Goal: Transaction & Acquisition: Purchase product/service

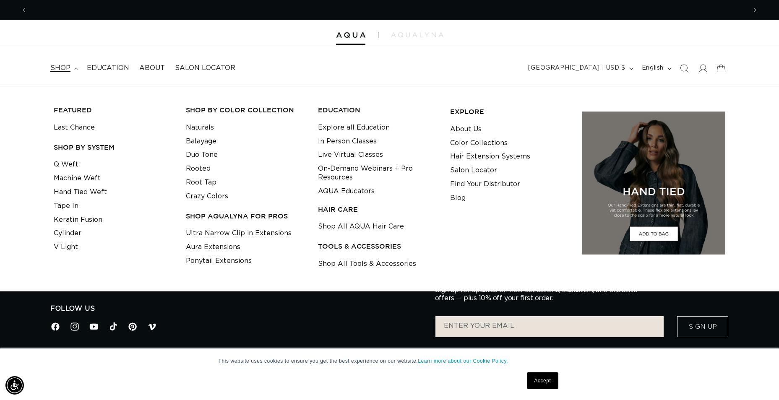
scroll to position [0, 1440]
click at [70, 204] on link "Tape In" at bounding box center [66, 206] width 25 height 14
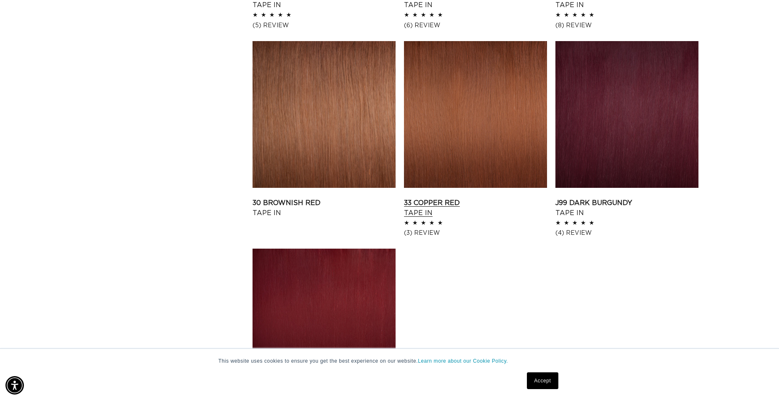
scroll to position [1343, 0]
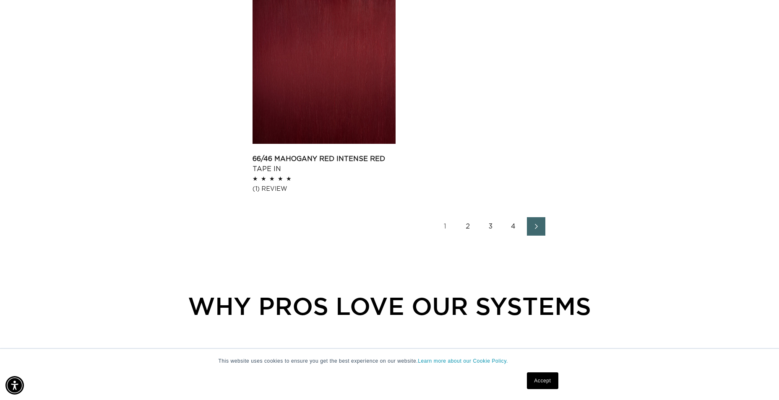
click at [471, 227] on link "2" at bounding box center [468, 226] width 18 height 18
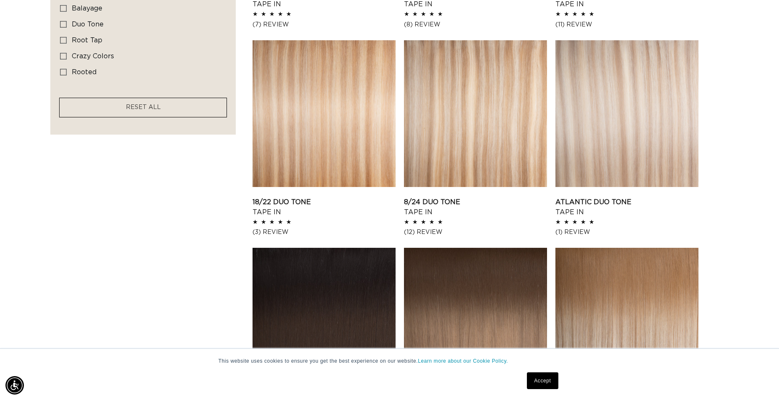
scroll to position [0, 720]
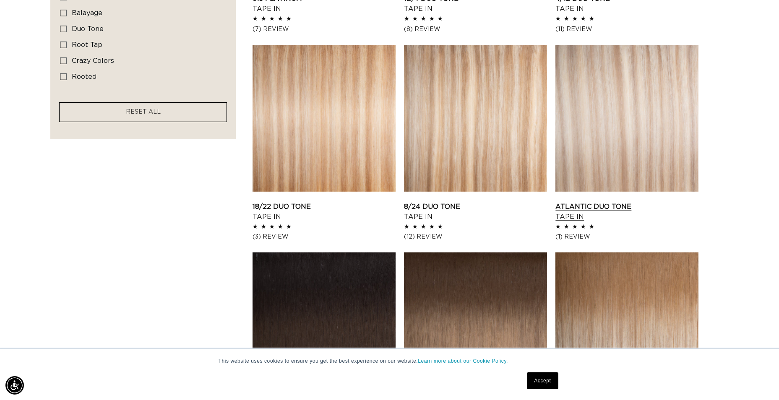
click at [619, 202] on link "Atlantic Duo Tone Tape In" at bounding box center [627, 212] width 143 height 20
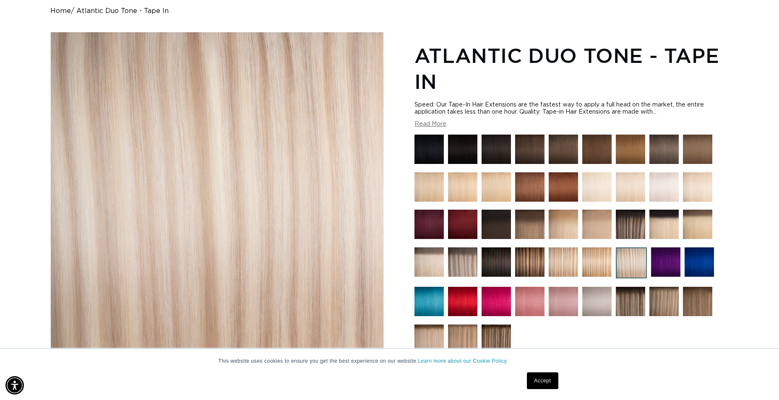
scroll to position [0, 1440]
click at [630, 265] on img at bounding box center [631, 263] width 31 height 31
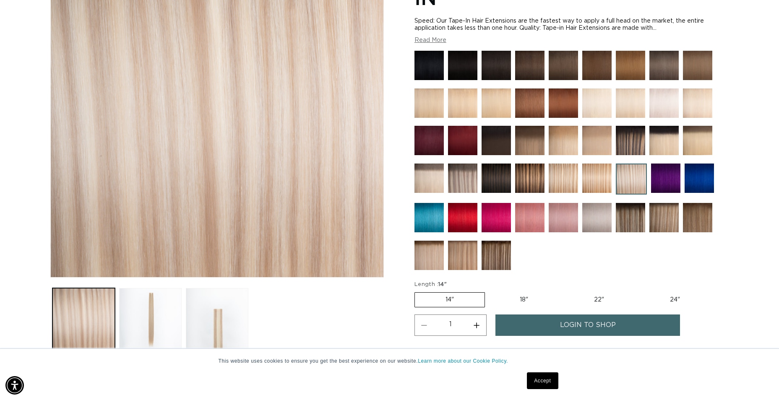
scroll to position [0, 1440]
click at [173, 321] on button "Load image 2 in gallery view" at bounding box center [150, 319] width 63 height 63
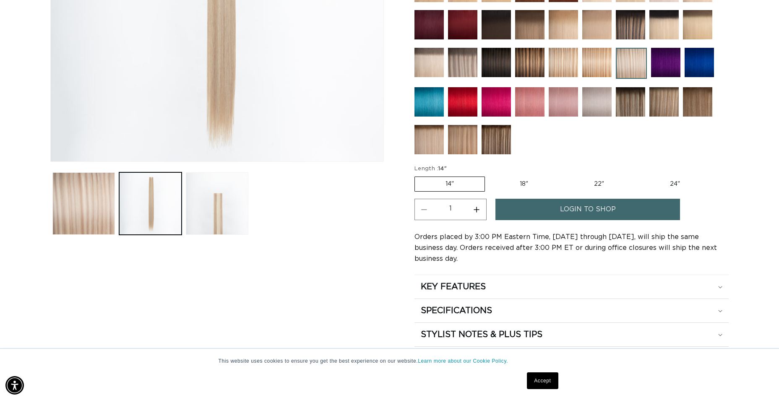
scroll to position [0, 720]
click at [526, 185] on label "18" Variant sold out or unavailable" at bounding box center [524, 184] width 70 height 14
click at [490, 175] on input "18" Variant sold out or unavailable" at bounding box center [489, 175] width 0 height 0
radio input "true"
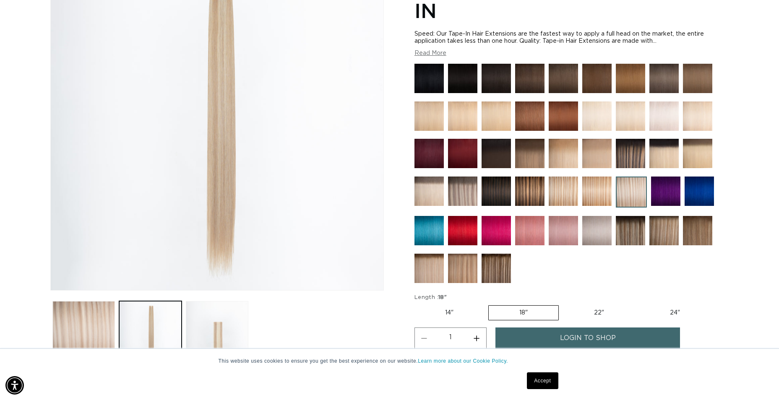
scroll to position [210, 0]
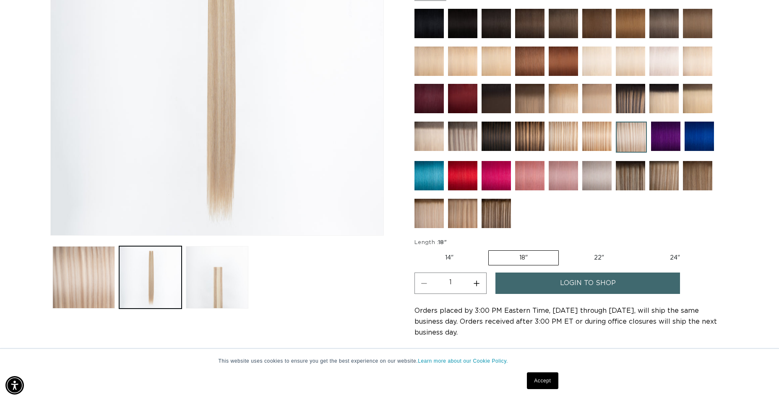
click at [478, 284] on button "Increase quantity for Atlantic Duo Tone - Tape In" at bounding box center [477, 283] width 19 height 21
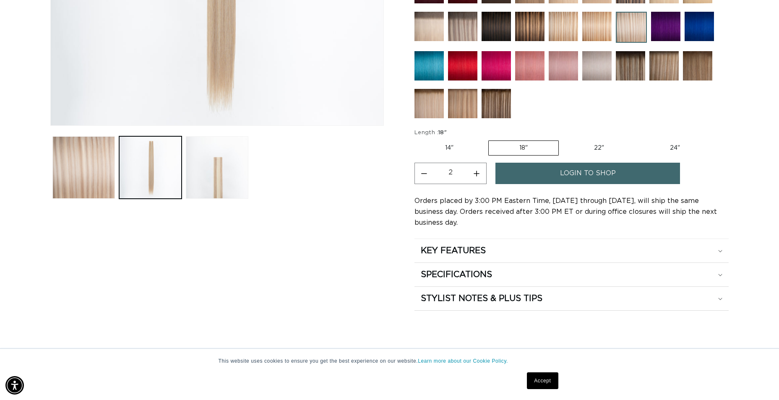
scroll to position [378, 0]
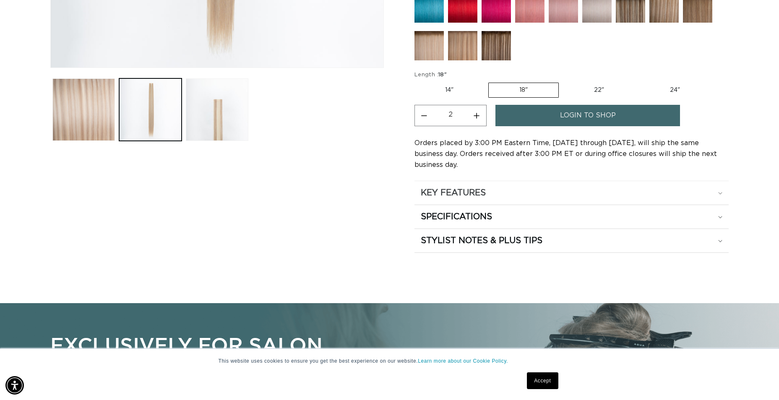
click at [502, 188] on div "KEY FEATURES" at bounding box center [572, 193] width 302 height 11
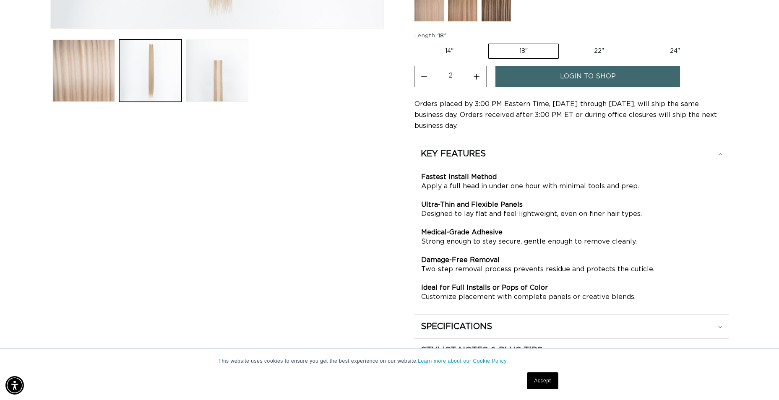
scroll to position [460, 0]
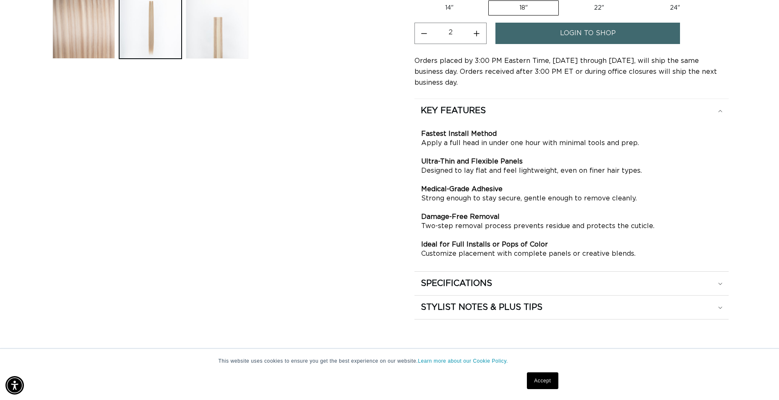
click at [461, 277] on summary "SPECIFICATIONS" at bounding box center [572, 284] width 314 height 24
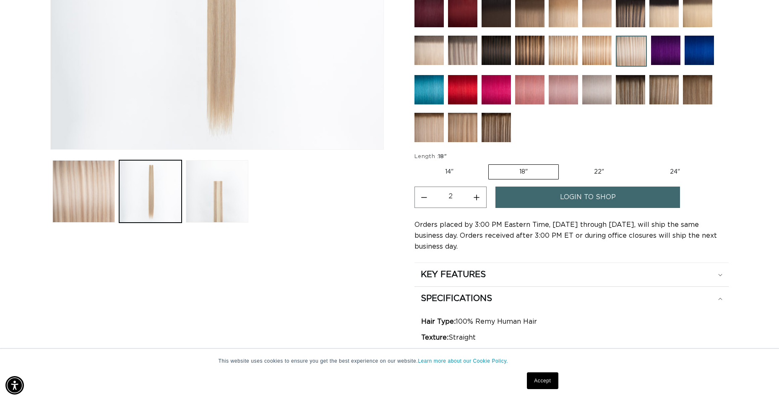
scroll to position [294, 0]
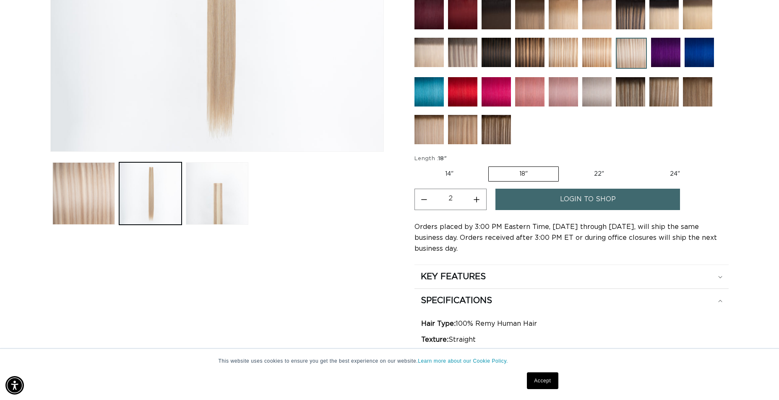
click at [477, 197] on button "Increase quantity for Atlantic Duo Tone - Tape In" at bounding box center [477, 199] width 19 height 21
click at [477, 199] on button "Increase quantity for Atlantic Duo Tone - Tape In" at bounding box center [477, 199] width 19 height 21
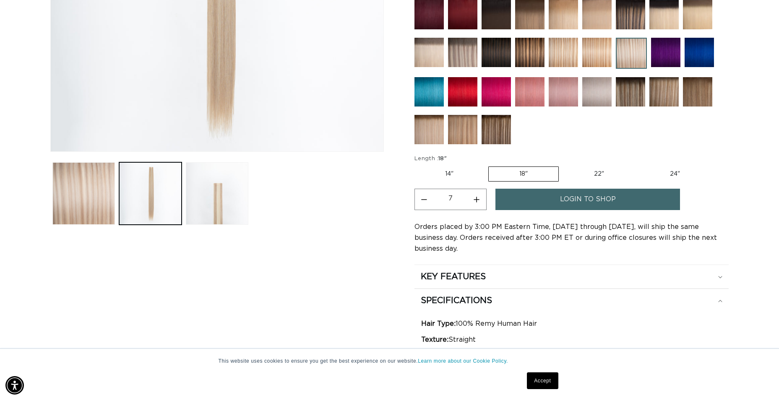
click at [477, 199] on button "Increase quantity for Atlantic Duo Tone - Tape In" at bounding box center [477, 199] width 19 height 21
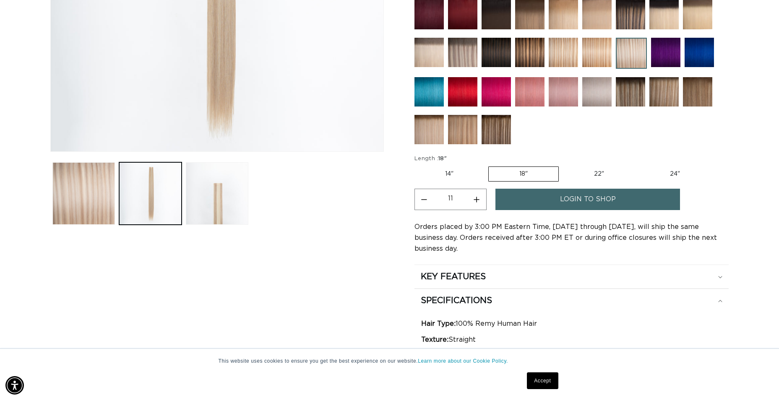
click at [427, 203] on button "Decrease quantity for Atlantic Duo Tone - Tape In" at bounding box center [424, 199] width 19 height 21
type input "10"
click at [542, 198] on link "login to shop" at bounding box center [588, 199] width 185 height 21
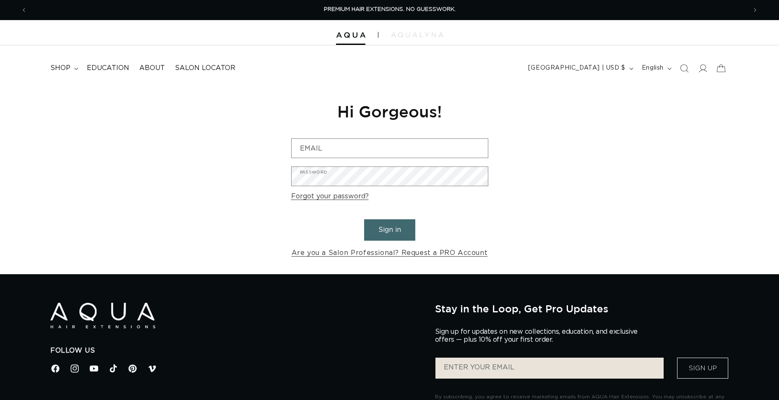
click at [387, 166] on form "Email Password Forgot your password? Sign in Are you a Salon Professional? Requ…" at bounding box center [389, 199] width 197 height 121
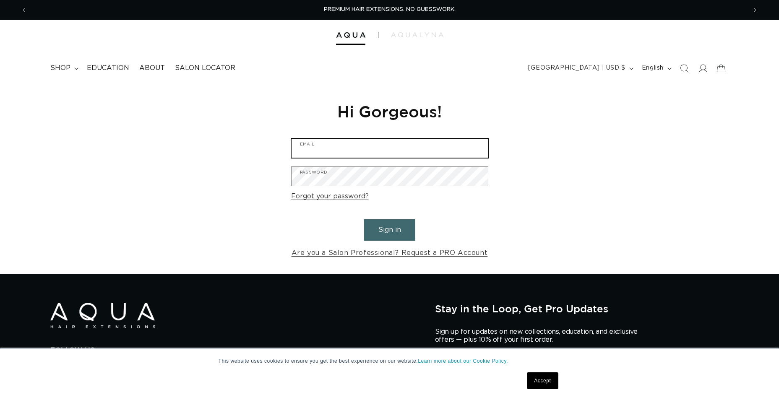
click at [390, 154] on input "Email" at bounding box center [390, 148] width 196 height 19
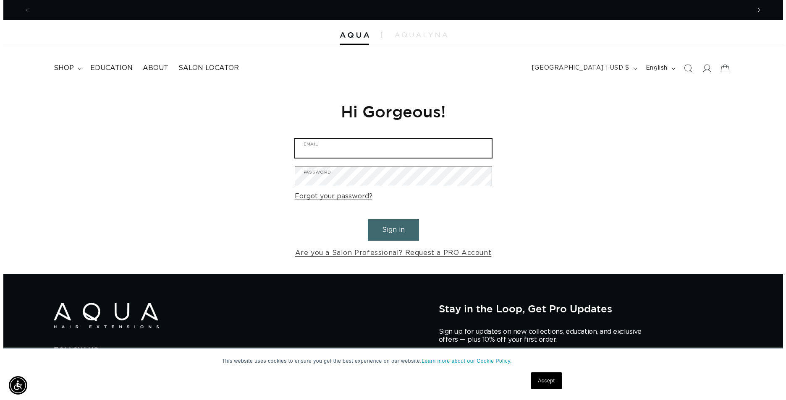
scroll to position [0, 1440]
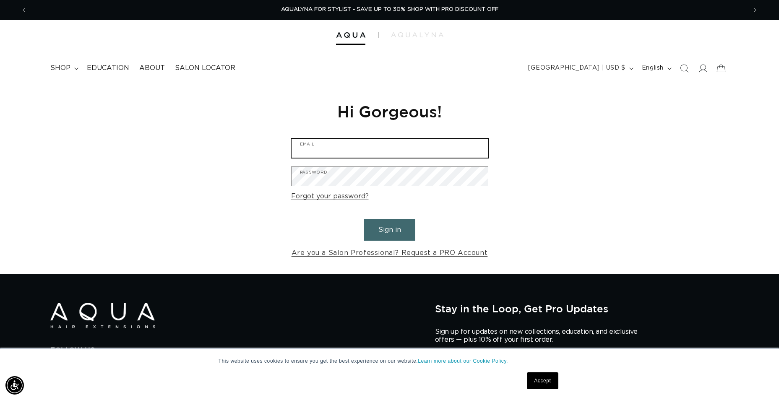
type input "allaboutusalonandspa@gmail.com"
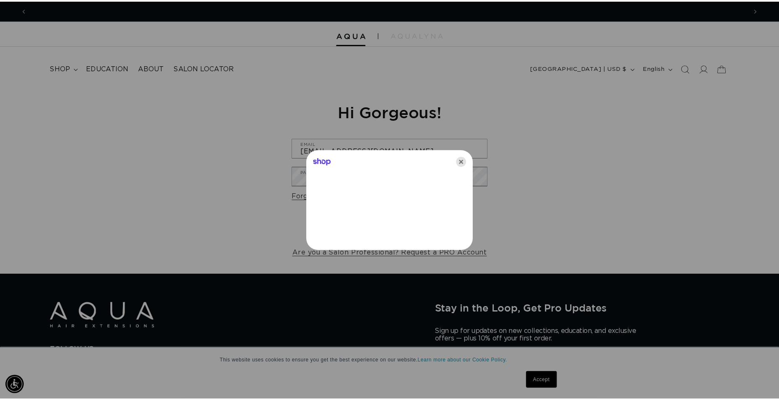
scroll to position [0, 0]
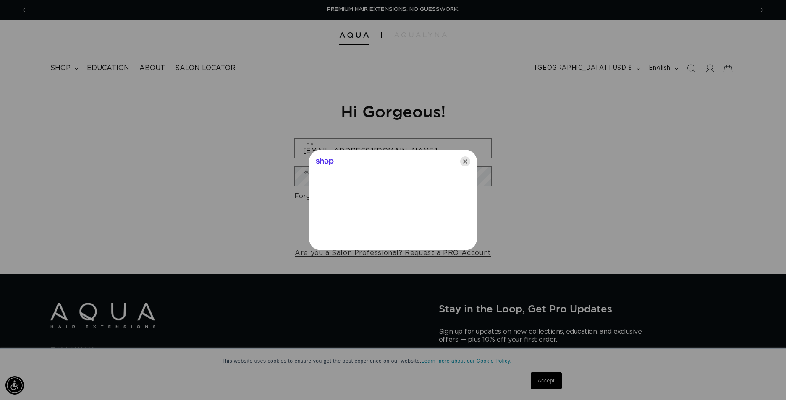
click at [466, 159] on icon "Close" at bounding box center [465, 162] width 10 height 10
